Goal: Transaction & Acquisition: Purchase product/service

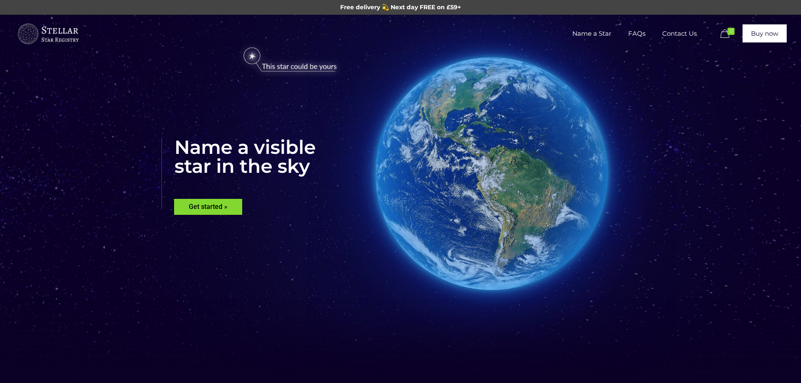
click at [233, 204] on rs-layer "Get started »" at bounding box center [208, 207] width 68 height 16
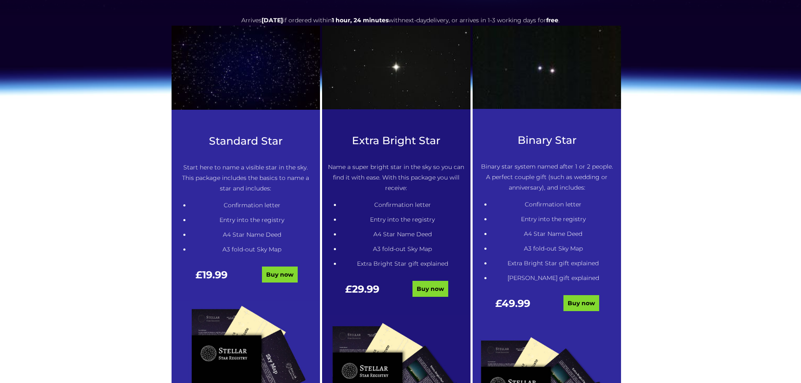
scroll to position [385, 0]
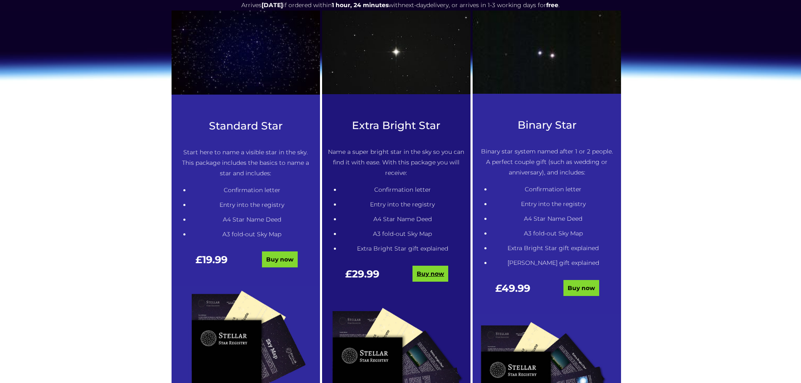
click at [437, 274] on link "Buy now" at bounding box center [431, 274] width 36 height 16
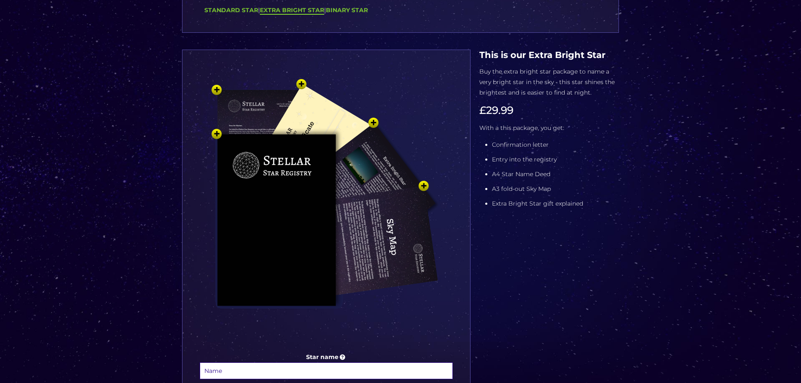
scroll to position [84, 0]
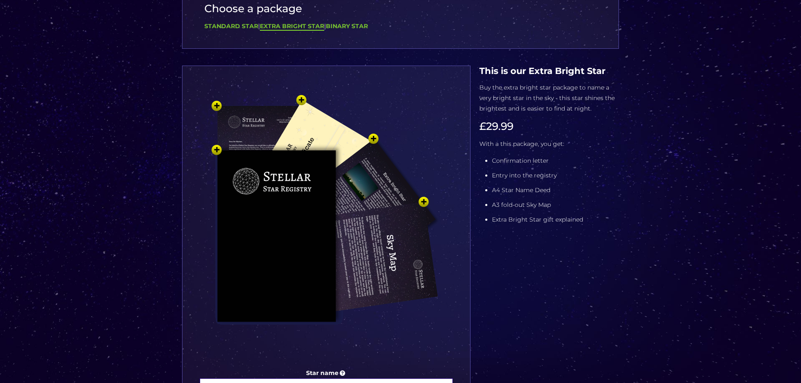
click at [440, 216] on img at bounding box center [326, 226] width 252 height 278
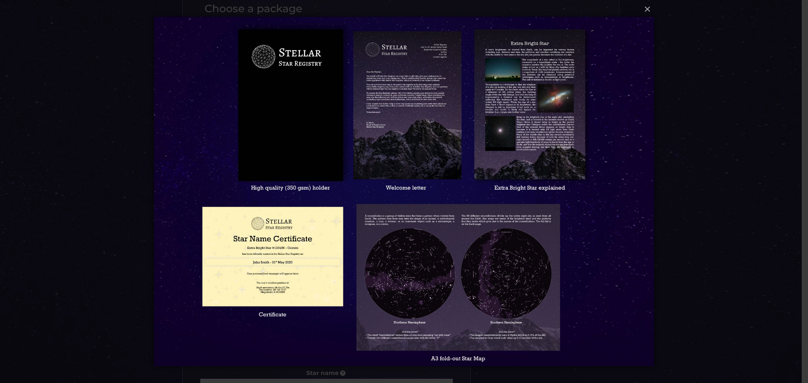
click at [568, 250] on img at bounding box center [403, 191] width 499 height 383
click at [519, 258] on img at bounding box center [403, 191] width 499 height 383
click at [322, 231] on img at bounding box center [403, 191] width 499 height 383
click at [586, 96] on img at bounding box center [403, 191] width 499 height 383
click at [643, 11] on button "×" at bounding box center [403, 9] width 499 height 19
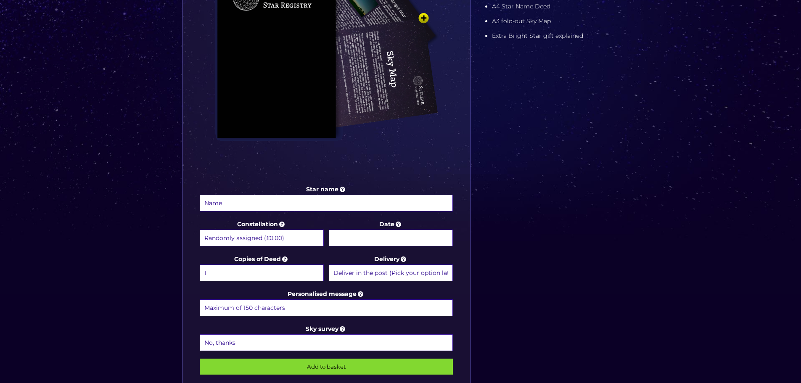
scroll to position [379, 0]
